Goal: Register for event/course

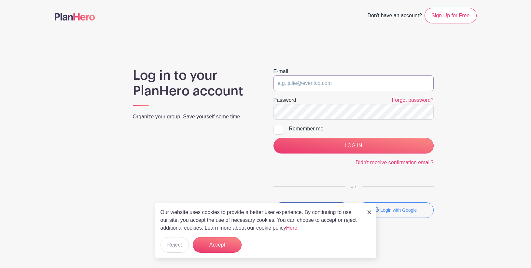
click at [291, 83] on input "email" at bounding box center [354, 84] width 160 height 16
paste input "[EMAIL_ADDRESS][DOMAIN_NAME]"
click at [279, 84] on input "[EMAIL_ADDRESS][DOMAIN_NAME]" at bounding box center [354, 84] width 160 height 16
type input "[EMAIL_ADDRESS][DOMAIN_NAME]"
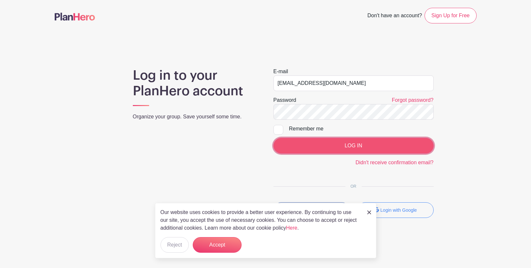
click at [329, 147] on input "LOG IN" at bounding box center [354, 146] width 160 height 16
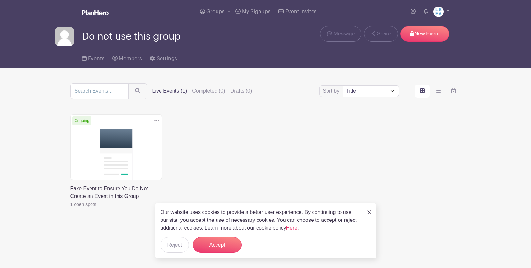
click at [368, 213] on img at bounding box center [369, 213] width 4 height 4
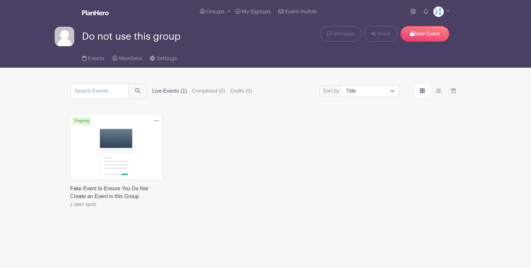
click at [165, 92] on label "Live Events (1)" at bounding box center [169, 91] width 35 height 8
click at [0, 0] on input "Live Events (1)" at bounding box center [0, 0] width 0 height 0
click at [70, 208] on link at bounding box center [70, 208] width 0 height 0
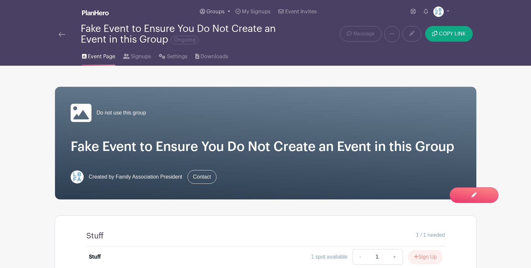
click at [222, 12] on span "Groups" at bounding box center [215, 11] width 18 height 5
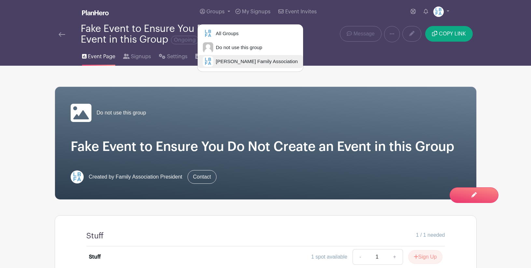
click at [217, 62] on span "Laguna Blanca Family Association" at bounding box center [255, 61] width 85 height 7
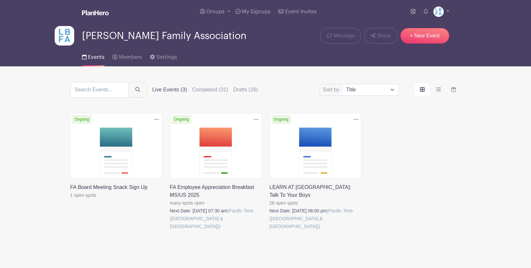
click at [170, 231] on link at bounding box center [170, 231] width 0 height 0
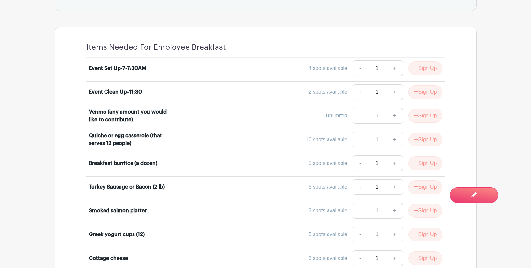
scroll to position [394, 0]
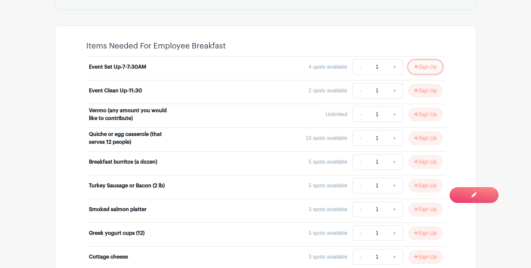
click at [418, 73] on button "Sign Up" at bounding box center [425, 67] width 34 height 14
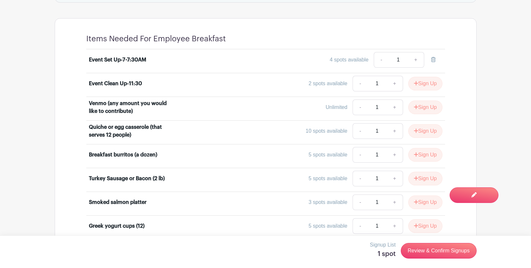
scroll to position [422, 0]
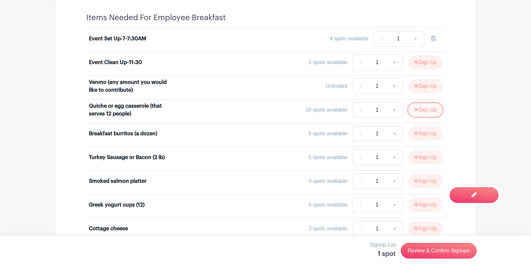
click at [425, 114] on button "Sign Up" at bounding box center [425, 110] width 34 height 14
click at [416, 115] on link "+" at bounding box center [416, 110] width 16 height 16
type input "2"
click at [437, 113] on link at bounding box center [433, 110] width 18 height 16
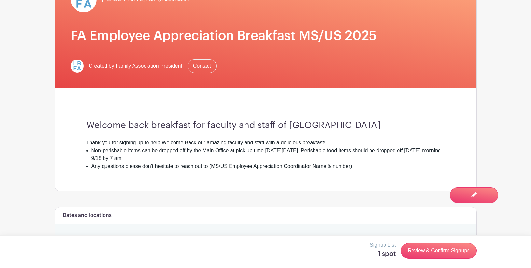
scroll to position [0, 0]
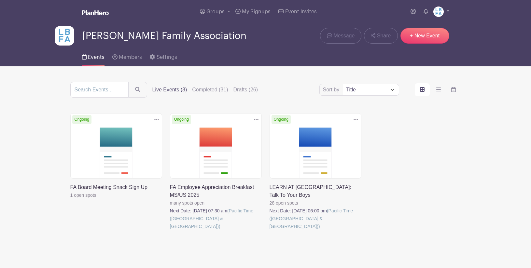
click at [270, 231] on link at bounding box center [270, 231] width 0 height 0
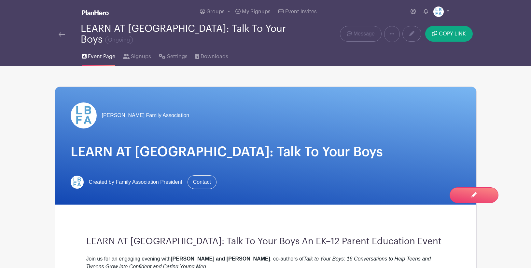
click at [62, 32] on img at bounding box center [62, 34] width 7 height 5
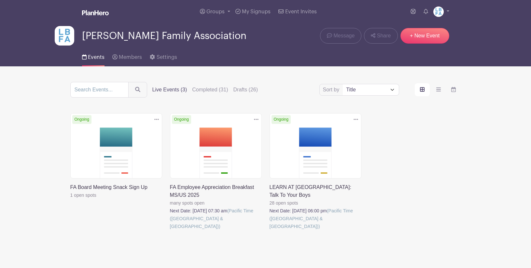
click at [70, 199] on link at bounding box center [70, 199] width 0 height 0
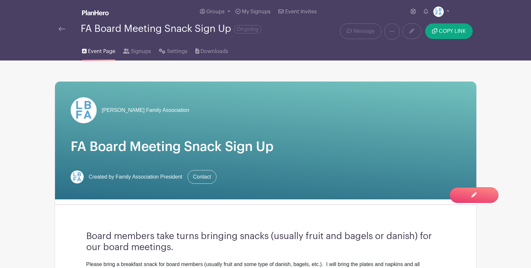
click at [105, 53] on span "Event Page" at bounding box center [101, 52] width 27 height 8
click at [64, 30] on img at bounding box center [62, 29] width 7 height 5
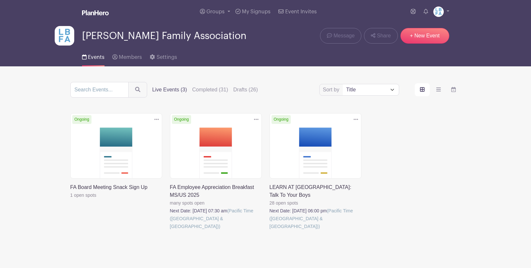
click at [170, 231] on link at bounding box center [170, 231] width 0 height 0
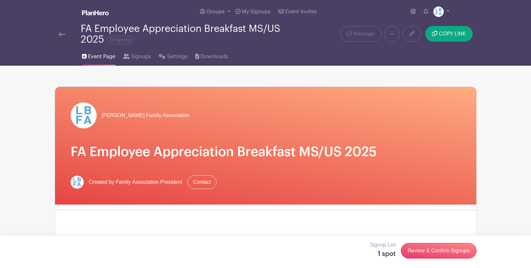
click at [64, 33] on img at bounding box center [62, 34] width 7 height 5
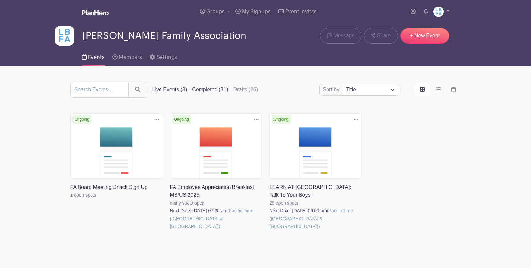
click at [212, 91] on label "Completed (31)" at bounding box center [210, 90] width 36 height 8
click at [0, 0] on input "Completed (31)" at bounding box center [0, 0] width 0 height 0
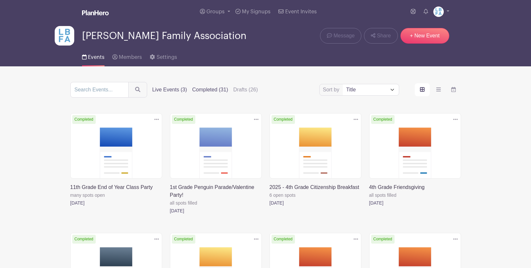
click at [164, 92] on label "Live Events (3)" at bounding box center [169, 90] width 35 height 8
click at [0, 0] on input "Live Events (3)" at bounding box center [0, 0] width 0 height 0
